Goal: Information Seeking & Learning: Learn about a topic

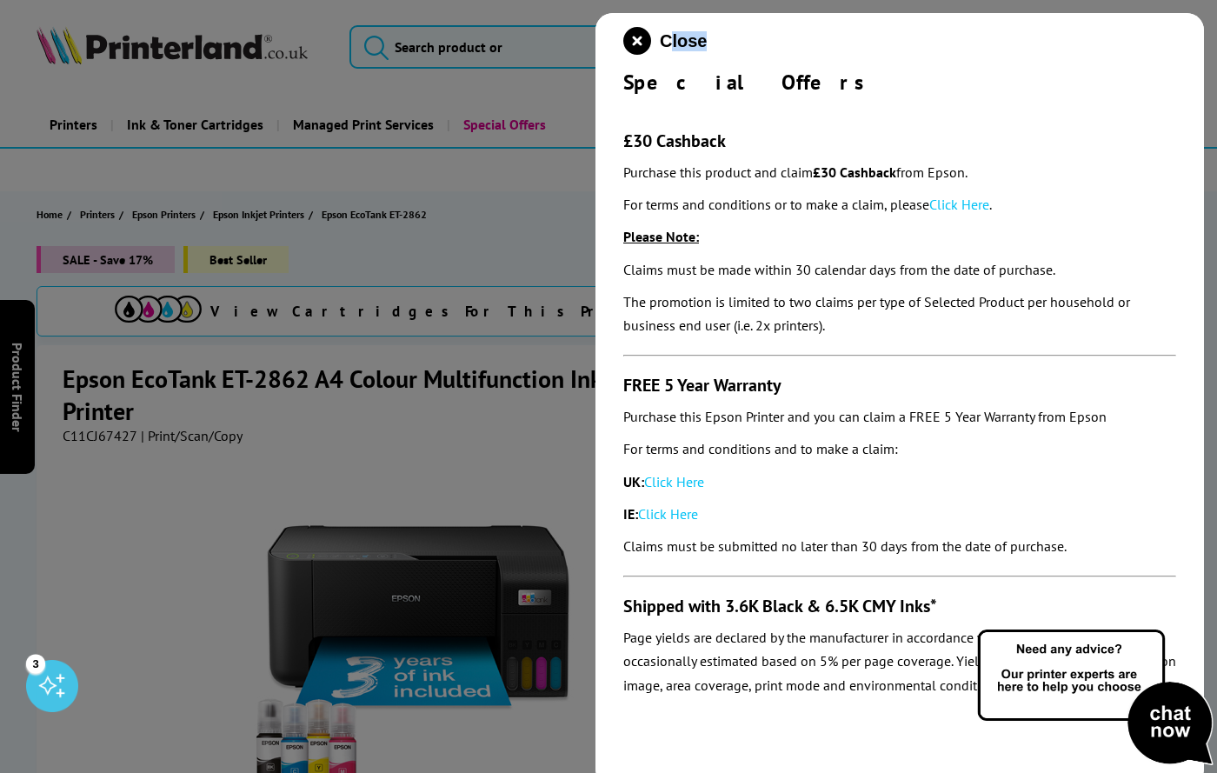
drag, startPoint x: 835, startPoint y: 24, endPoint x: 665, endPoint y: 17, distance: 169.7
click at [665, 17] on div "Close Special Offers £30 Cashback Purchase this product and claim £30 Cashback …" at bounding box center [900, 399] width 609 height 773
click at [1086, 695] on img at bounding box center [1095, 698] width 243 height 143
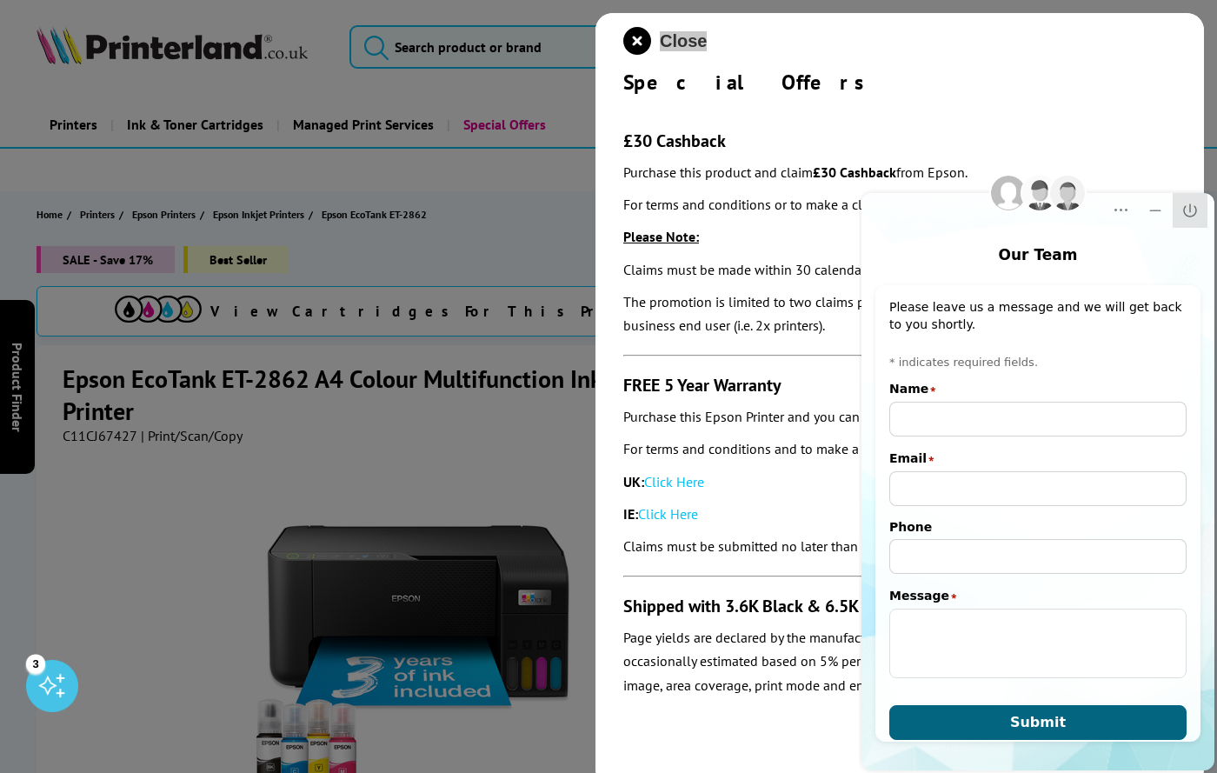
click at [1188, 206] on icon "Close" at bounding box center [1189, 210] width 17 height 17
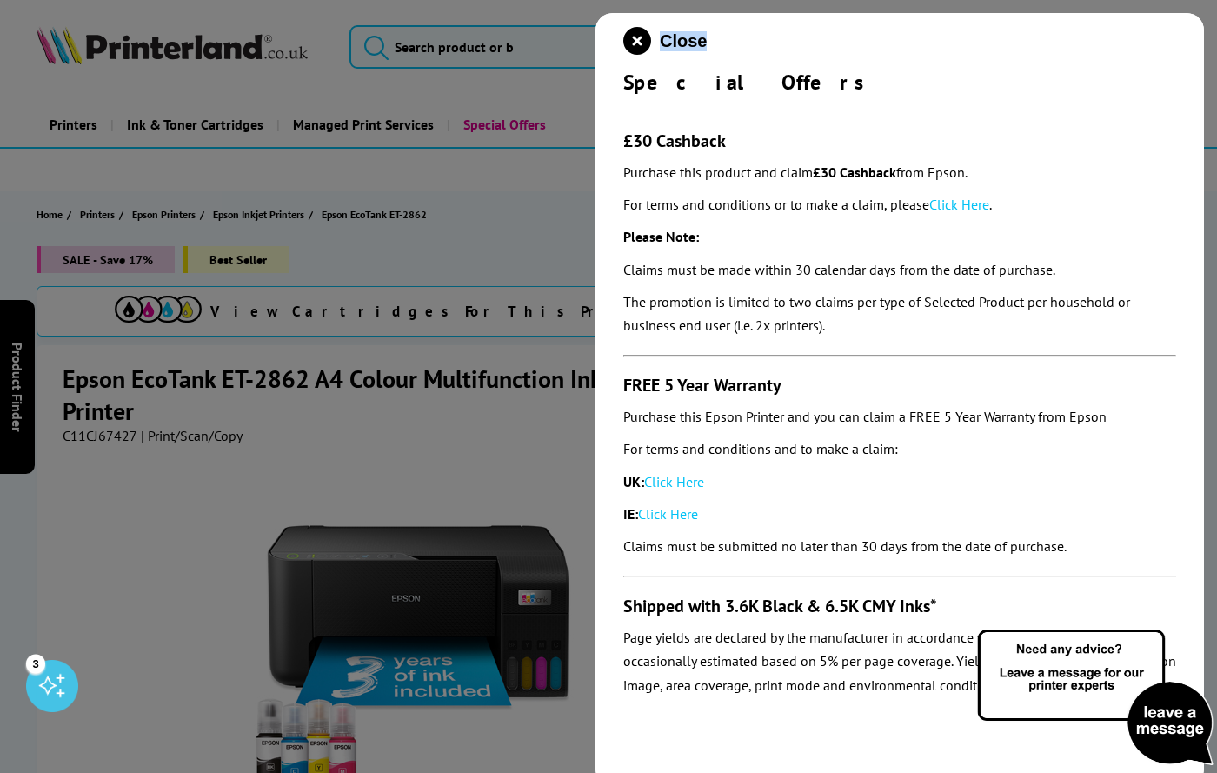
click at [1175, 711] on img at bounding box center [1095, 698] width 243 height 143
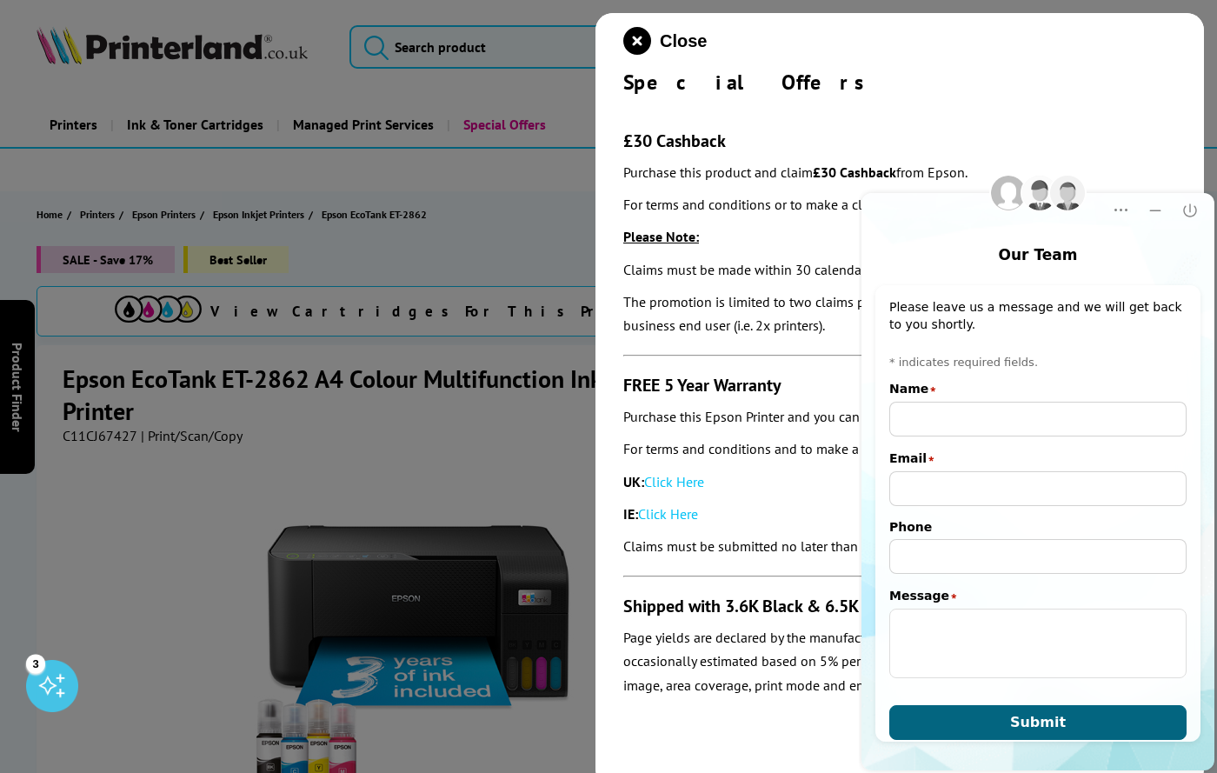
click at [749, 745] on div "Close Special Offers £30 Cashback Purchase this product and claim £30 Cashback …" at bounding box center [900, 399] width 609 height 773
click at [742, 745] on div "Close Special Offers £30 Cashback Purchase this product and claim £30 Cashback …" at bounding box center [900, 399] width 609 height 773
click at [1155, 204] on icon "Minimize" at bounding box center [1155, 210] width 17 height 17
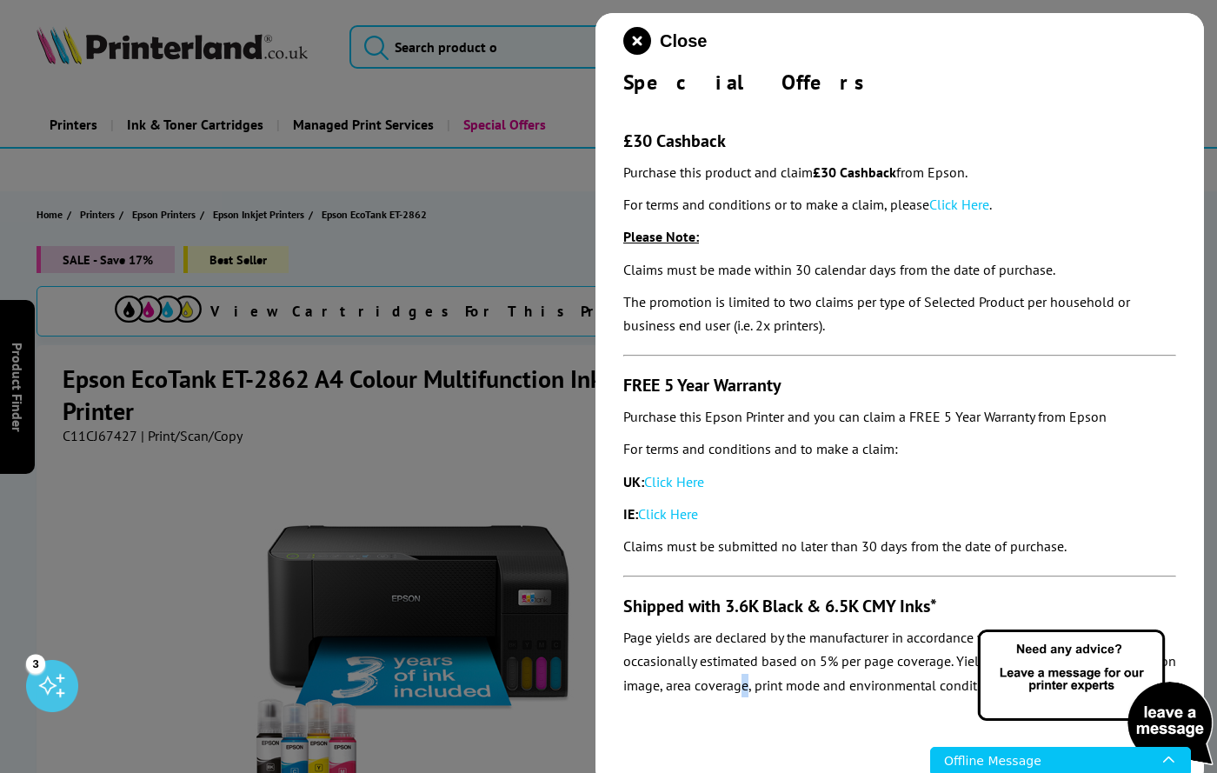
click at [1173, 745] on img at bounding box center [1095, 698] width 243 height 143
click at [1169, 745] on img at bounding box center [1095, 698] width 243 height 143
click at [879, 362] on section "£30 Cashback Purchase this product and claim £30 Cashback from Epson. For terms…" at bounding box center [899, 401] width 553 height 610
click at [45, 679] on div "3" at bounding box center [52, 686] width 52 height 52
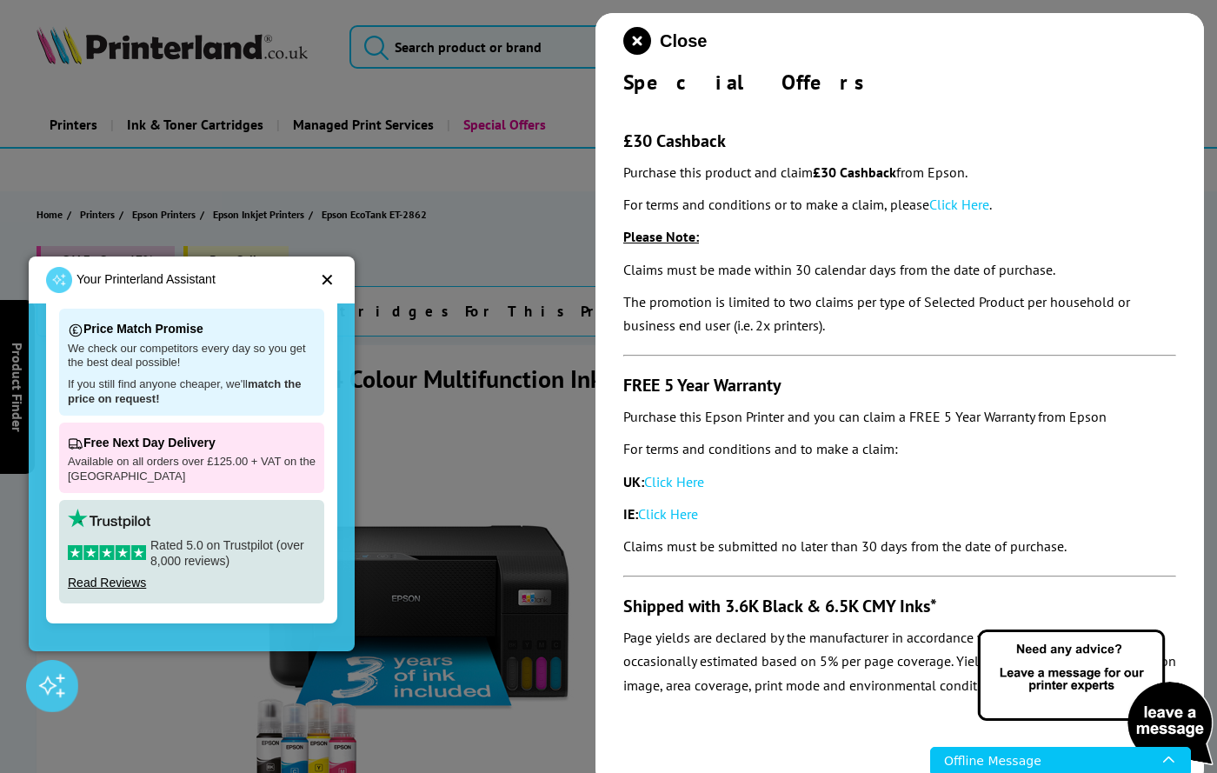
scroll to position [383, 0]
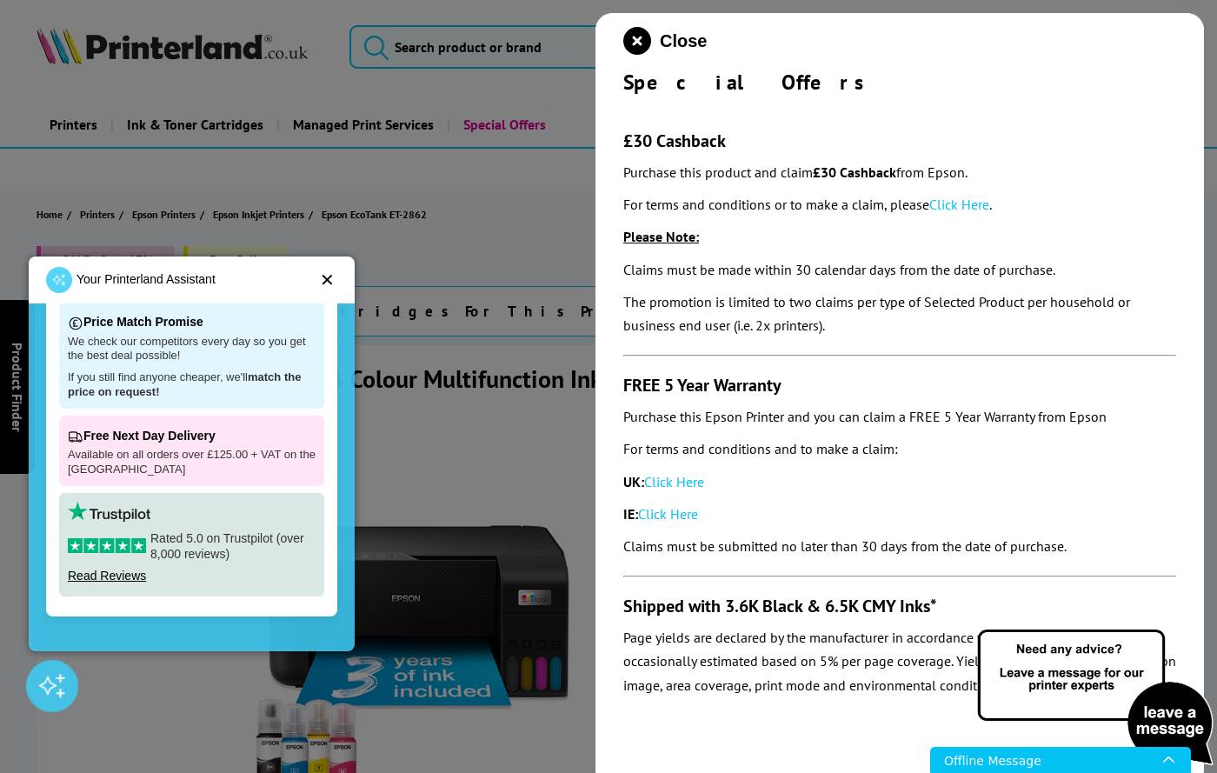
click at [329, 276] on div "✕" at bounding box center [327, 279] width 15 height 17
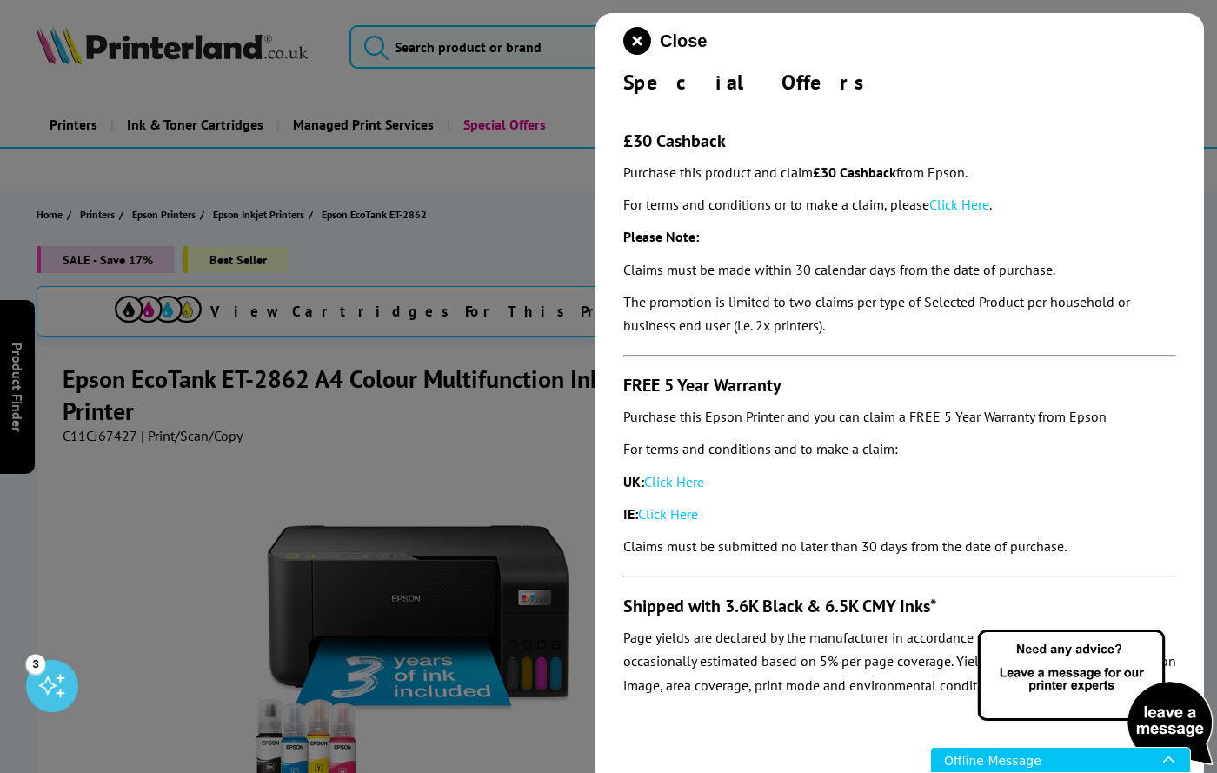
click at [1164, 763] on icon "Open Live Chat window" at bounding box center [1170, 761] width 14 height 26
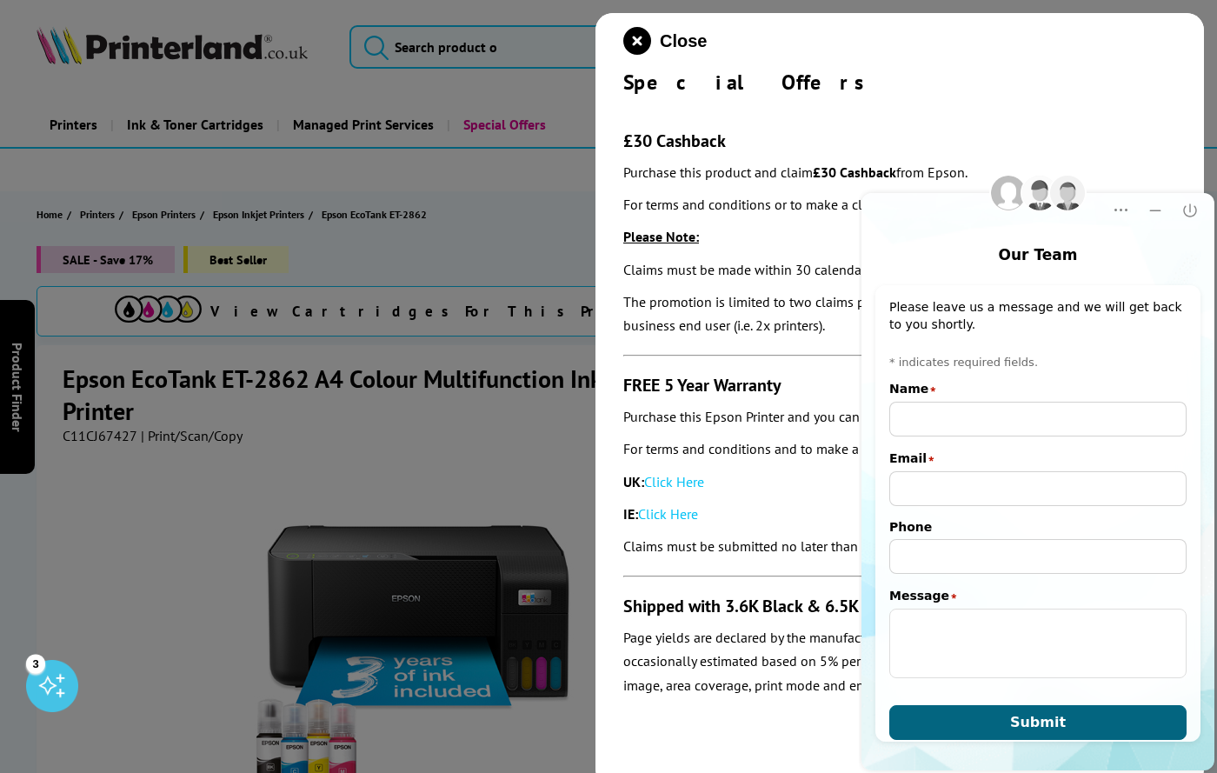
click footer
click at [696, 410] on p "Purchase this Epson Printer and you can claim a FREE 5 Year Warranty from Epson" at bounding box center [899, 416] width 553 height 23
drag, startPoint x: 1554, startPoint y: 575, endPoint x: 1124, endPoint y: 205, distance: 567.2
click at [1124, 205] on icon "Dropdown Menu" at bounding box center [1120, 210] width 17 height 17
click at [1063, 250] on div "Popup" at bounding box center [1085, 248] width 78 height 17
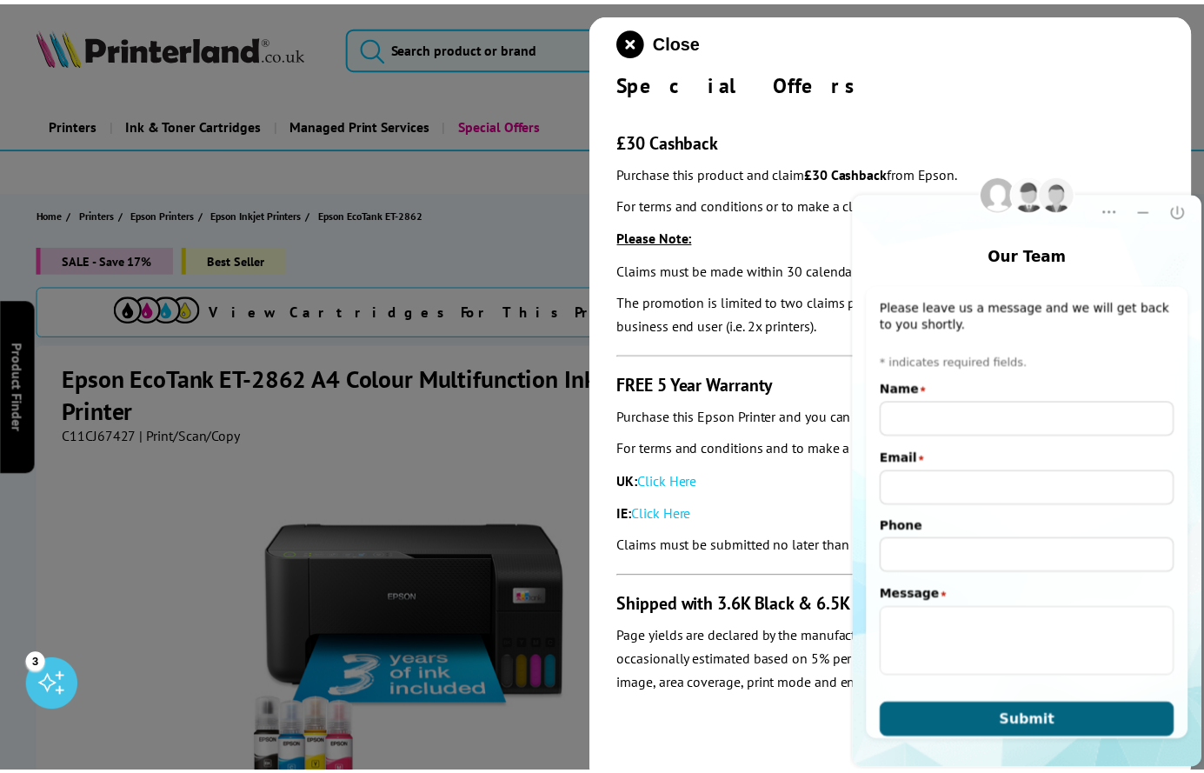
scroll to position [0, 0]
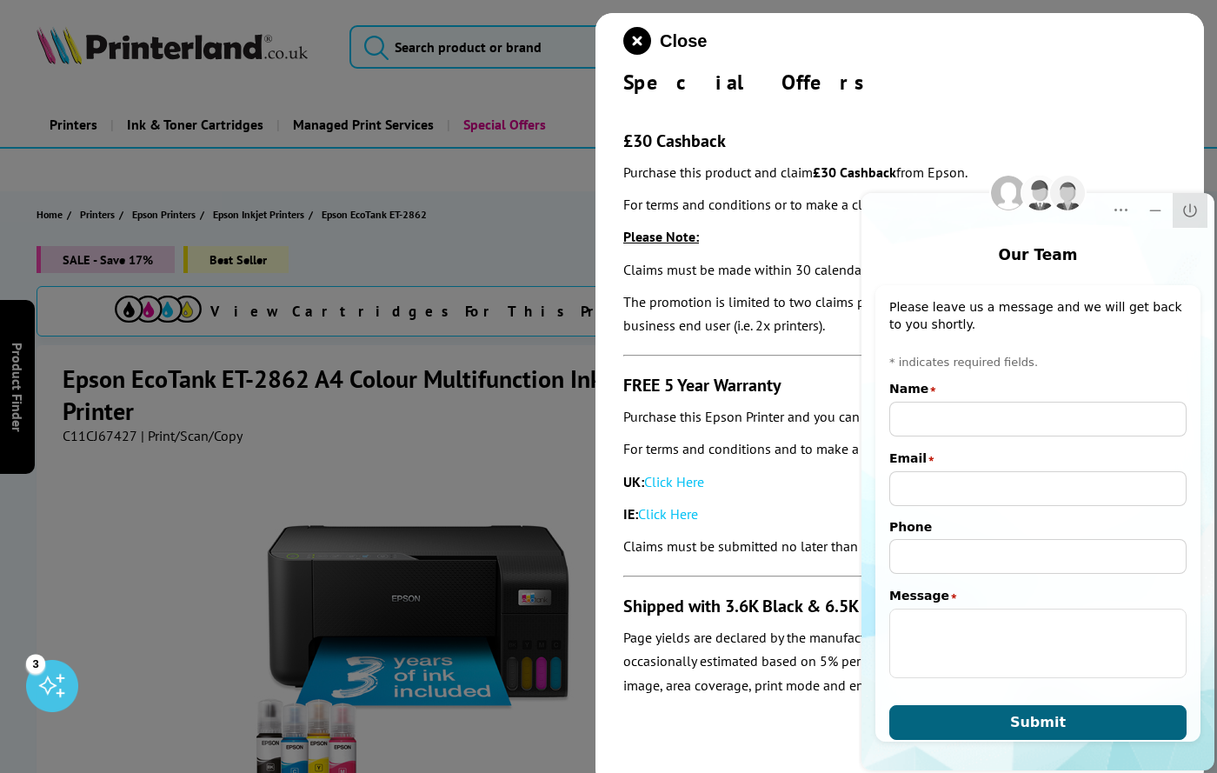
click at [1184, 208] on icon "Close" at bounding box center [1189, 209] width 13 height 13
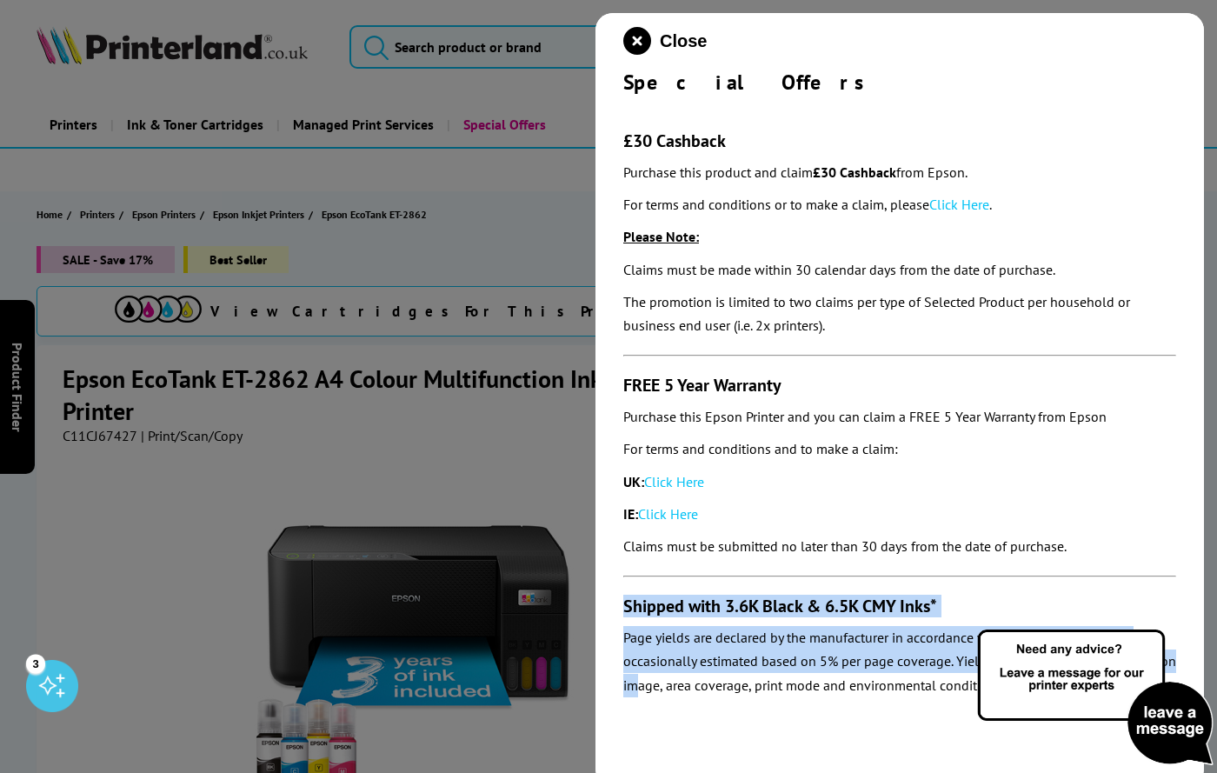
drag, startPoint x: 624, startPoint y: 598, endPoint x: 635, endPoint y: 703, distance: 105.7
click at [635, 703] on section "£30 Cashback Purchase this product and claim £30 Cashback from Epson. For terms…" at bounding box center [899, 401] width 553 height 610
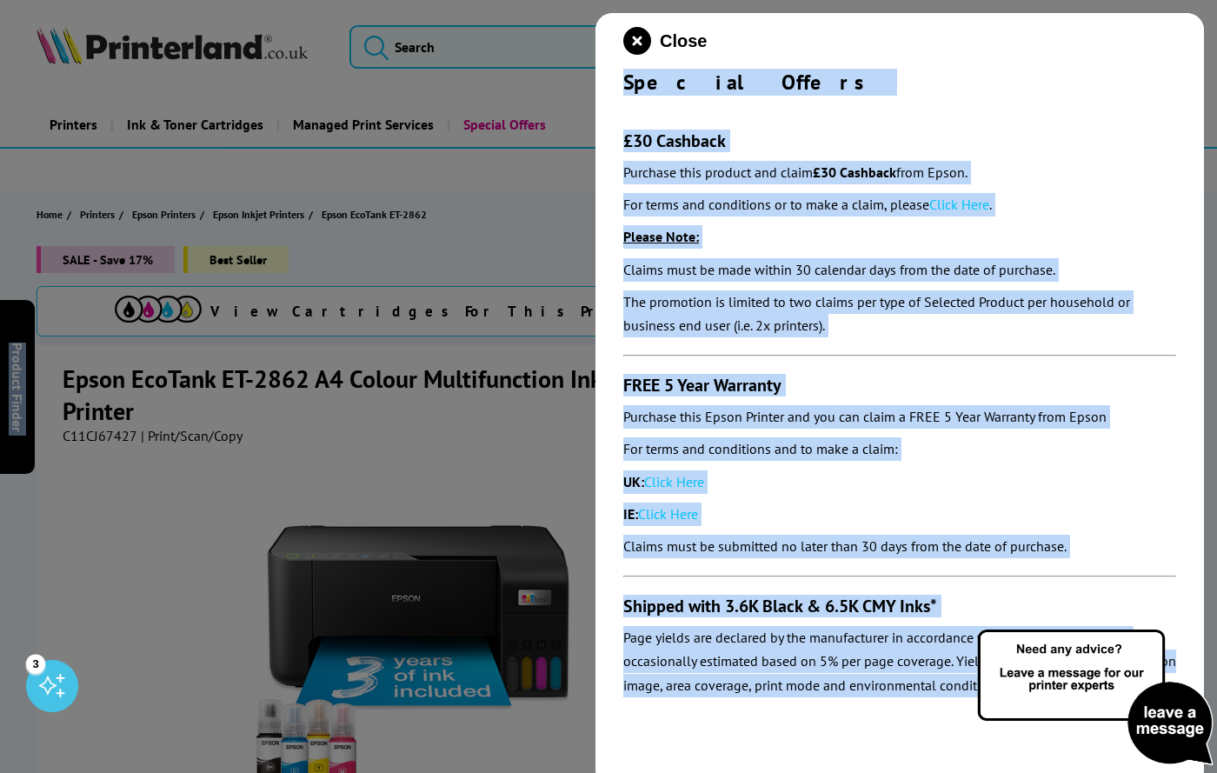
drag, startPoint x: 625, startPoint y: 77, endPoint x: 1058, endPoint y: 652, distance: 720.2
click at [1029, 469] on div "FREE 5 Year Warranty Purchase this Epson Printer and you can claim a FREE 5 Yea…" at bounding box center [899, 466] width 553 height 184
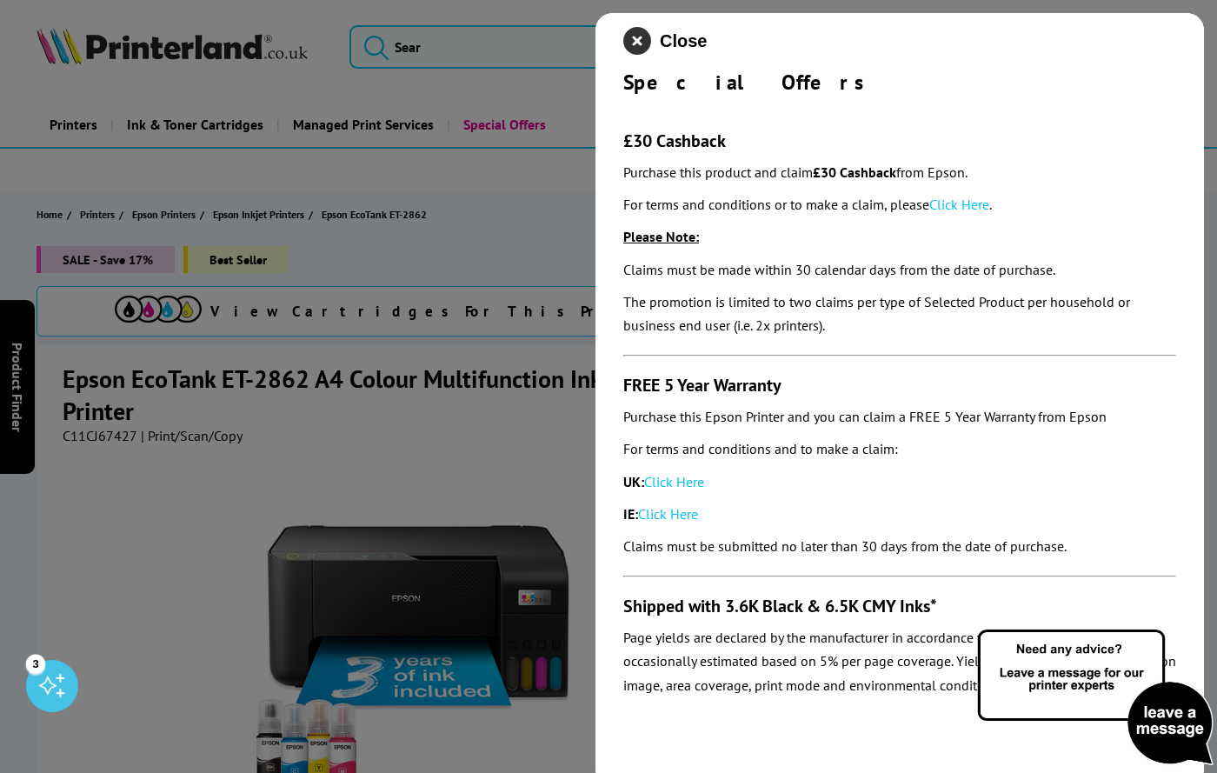
click at [636, 45] on icon "close modal" at bounding box center [637, 41] width 28 height 28
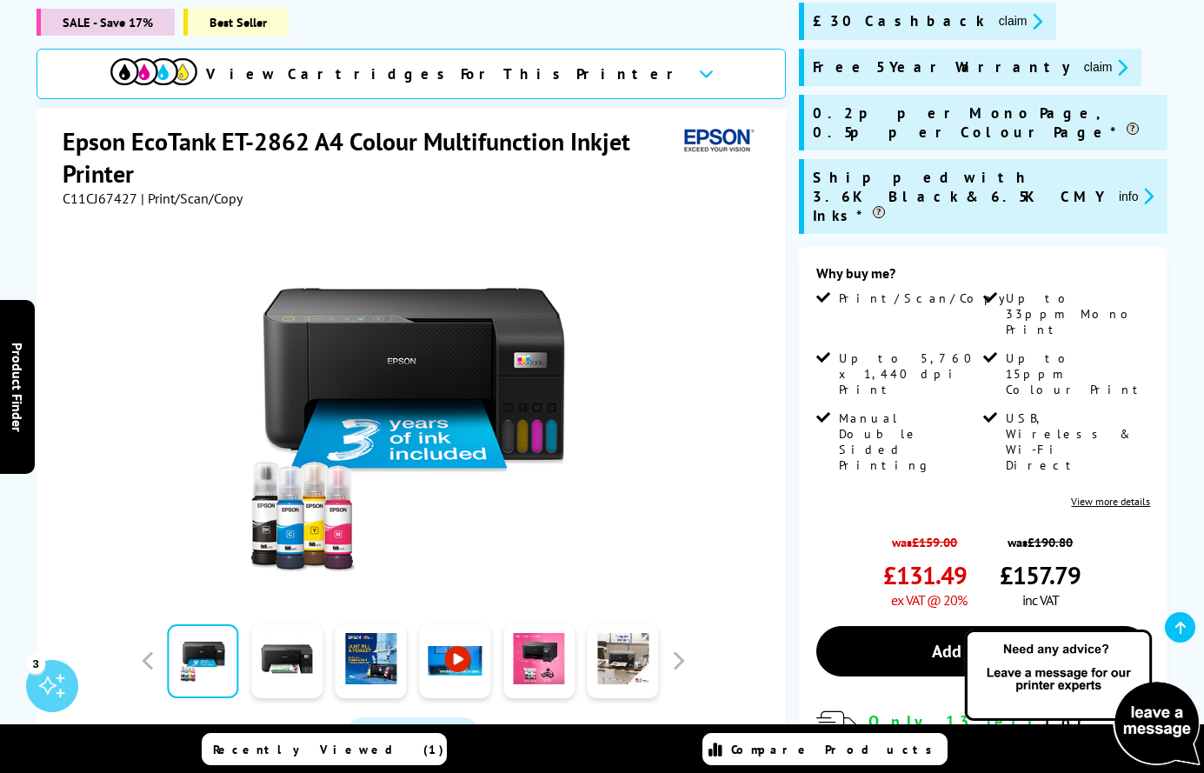
scroll to position [232, 0]
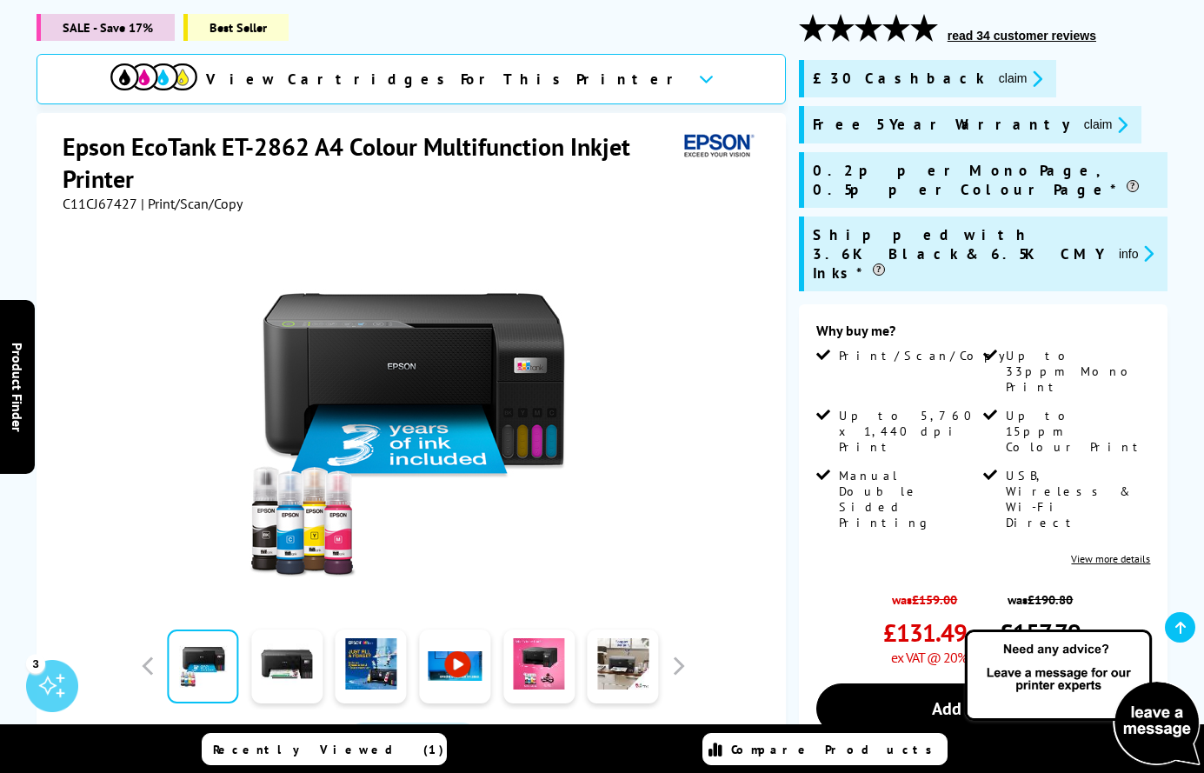
click at [1115, 243] on button "info" at bounding box center [1137, 253] width 46 height 20
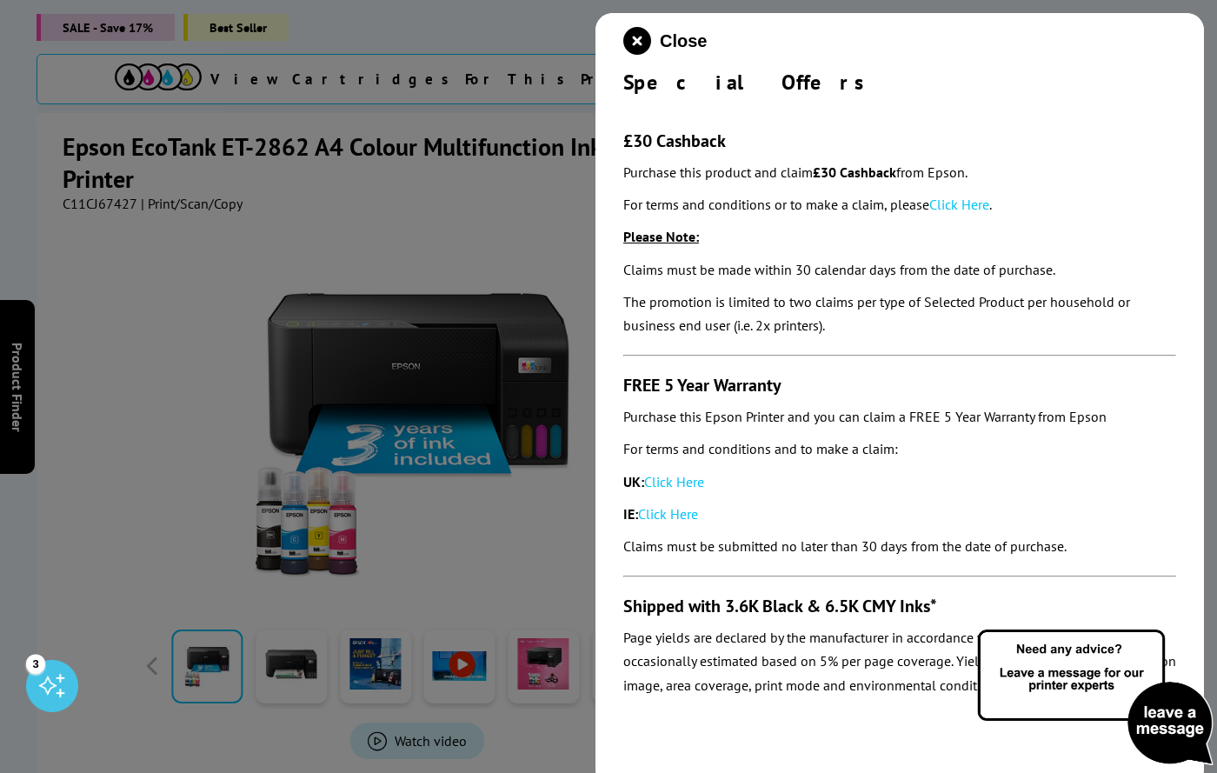
click at [139, 311] on div at bounding box center [608, 386] width 1217 height 773
click at [642, 38] on icon "close modal" at bounding box center [637, 41] width 28 height 28
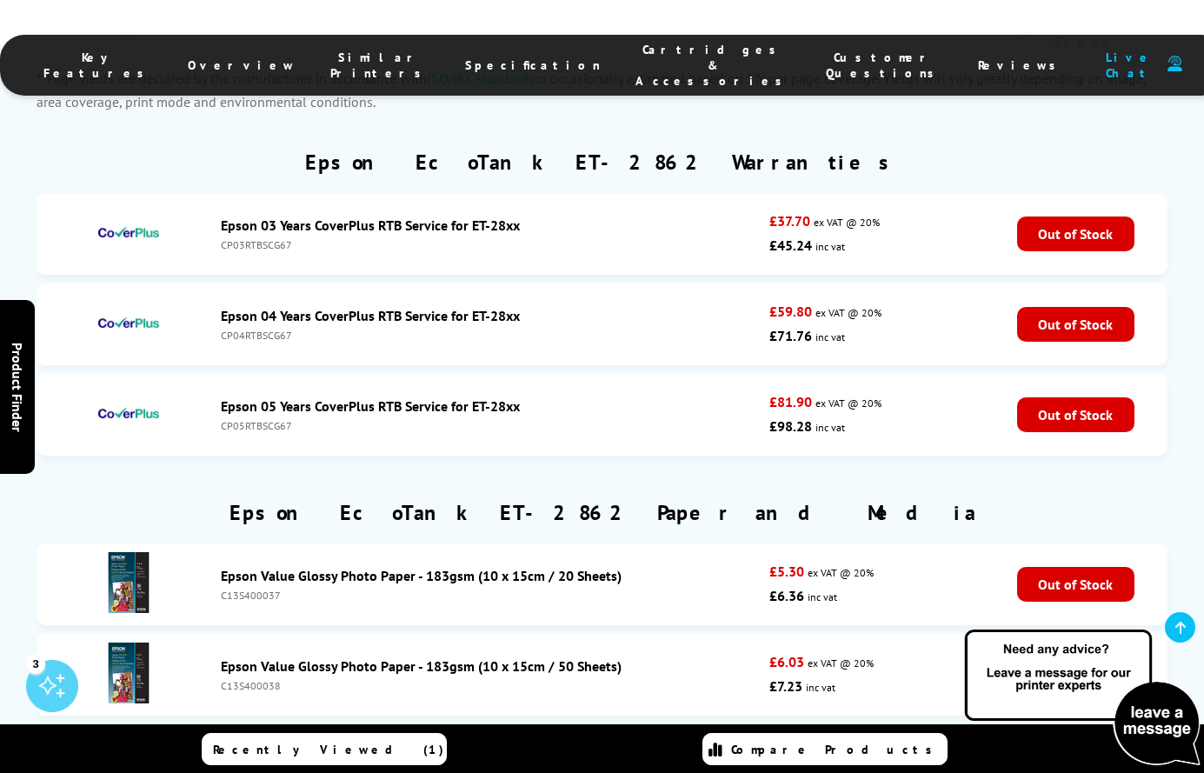
scroll to position [5970, 0]
